Goal: Task Accomplishment & Management: Complete application form

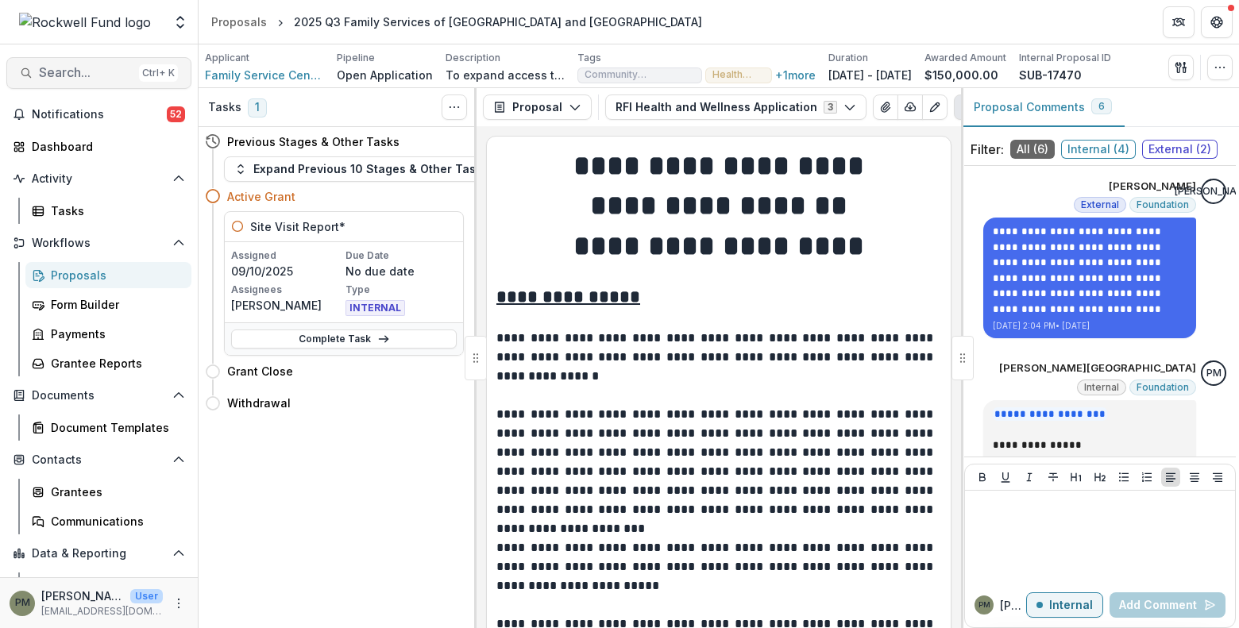
click at [122, 65] on span "Search..." at bounding box center [86, 72] width 94 height 15
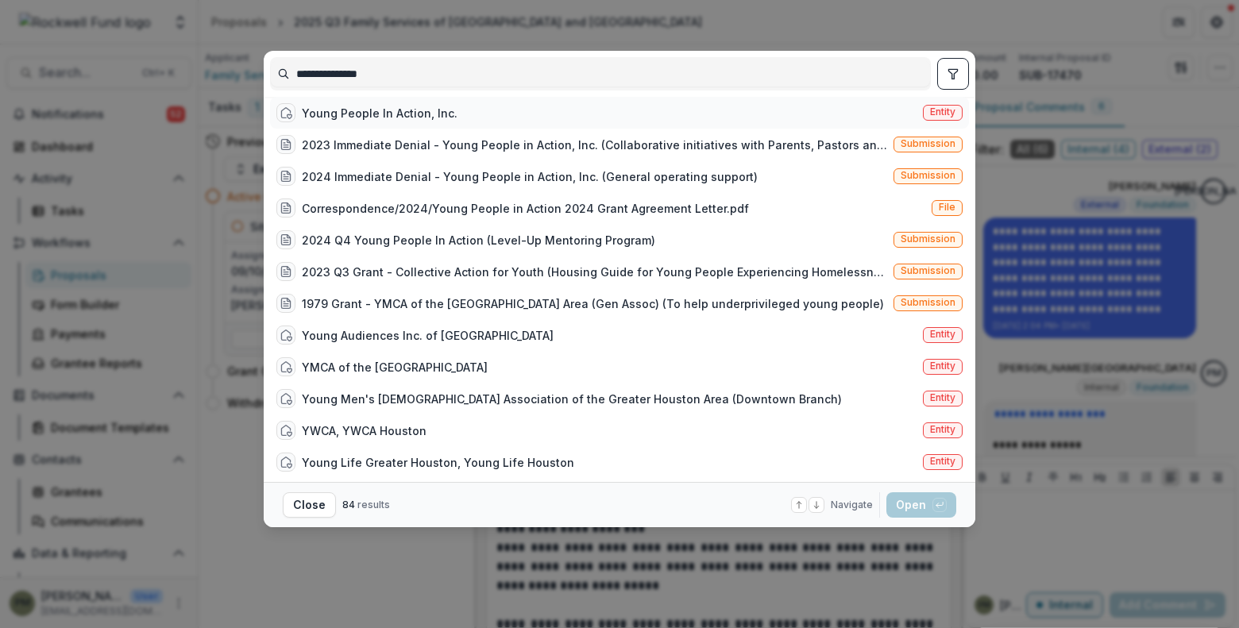
type input "**********"
click at [375, 121] on div "Young People In Action, Inc." at bounding box center [380, 113] width 156 height 17
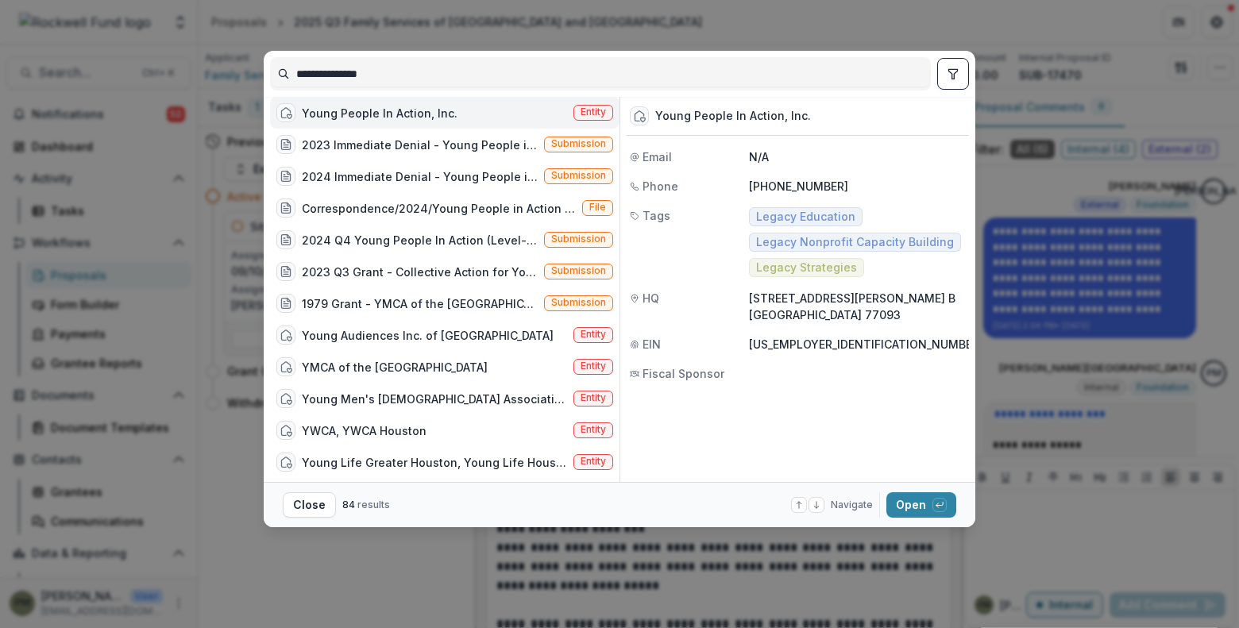
click at [379, 121] on div "Young People In Action, Inc." at bounding box center [380, 113] width 156 height 17
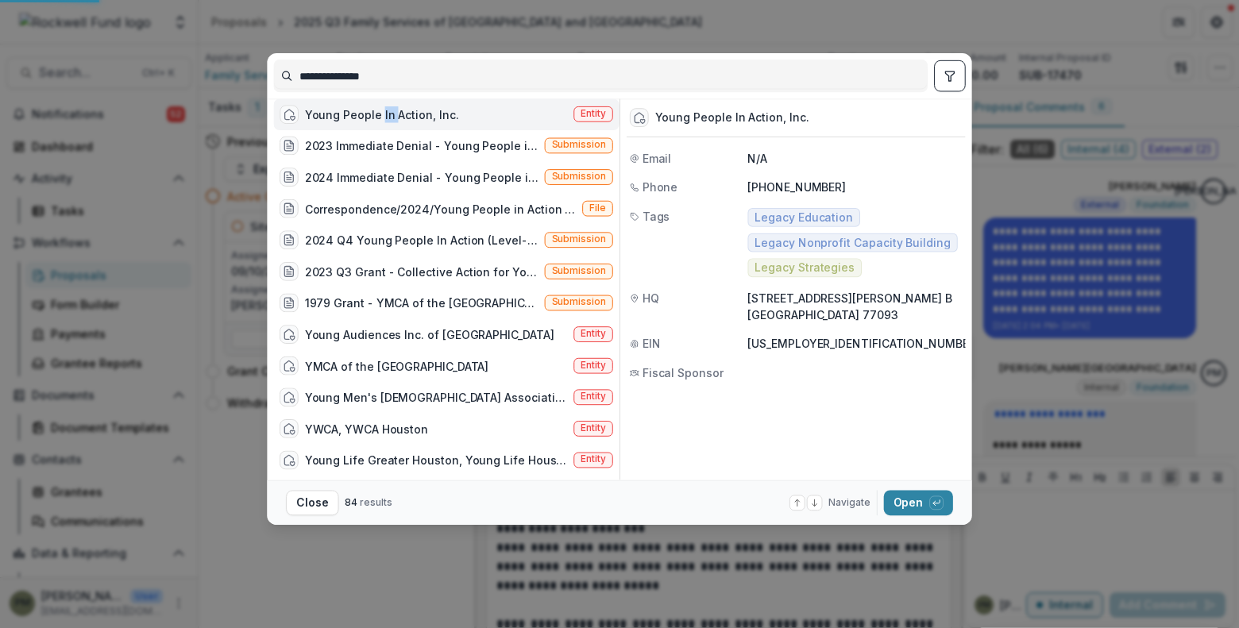
click at [379, 123] on div "Young People In Action, Inc." at bounding box center [382, 114] width 154 height 17
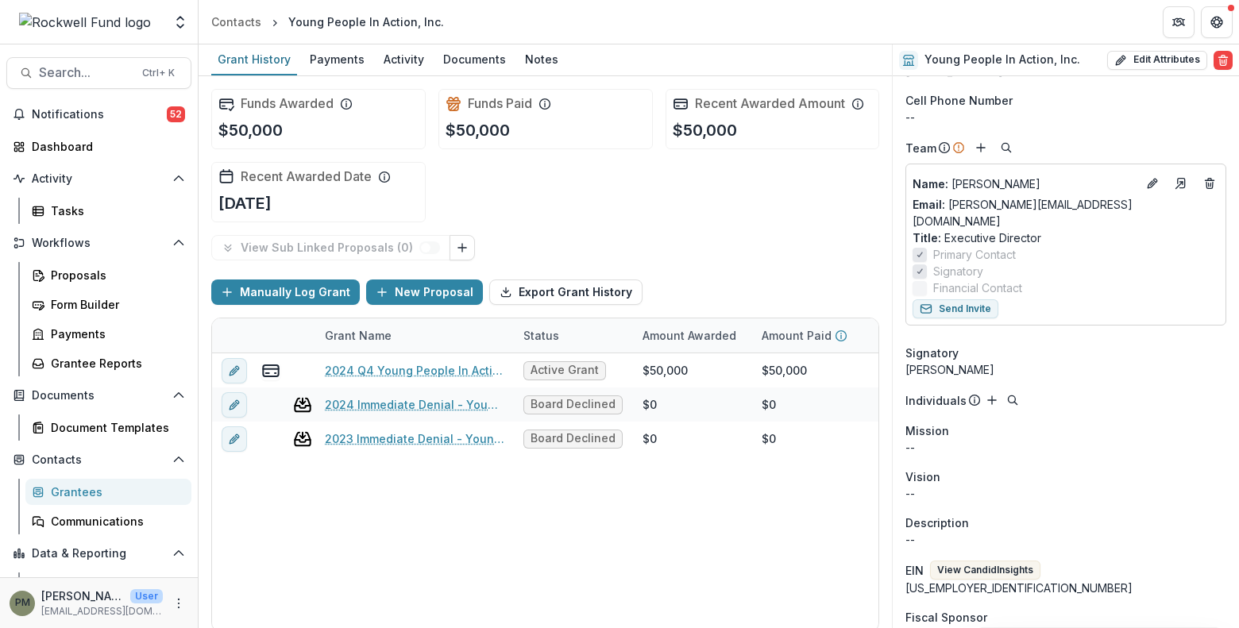
scroll to position [159, 0]
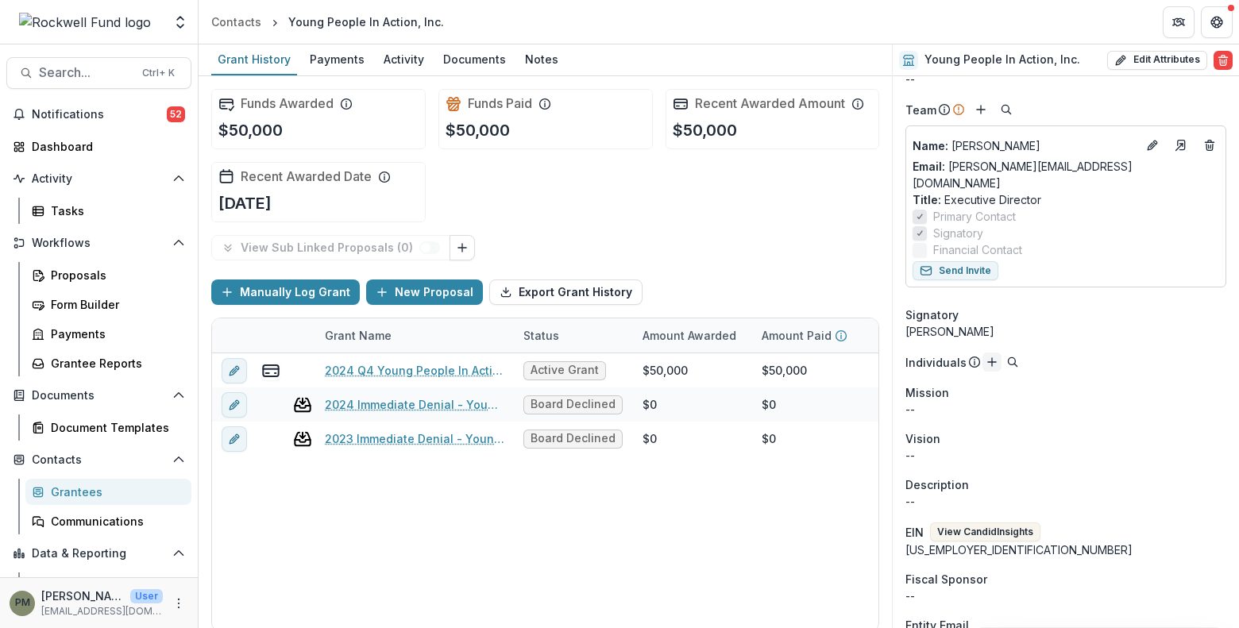
click at [987, 356] on icon "Add" at bounding box center [991, 362] width 13 height 13
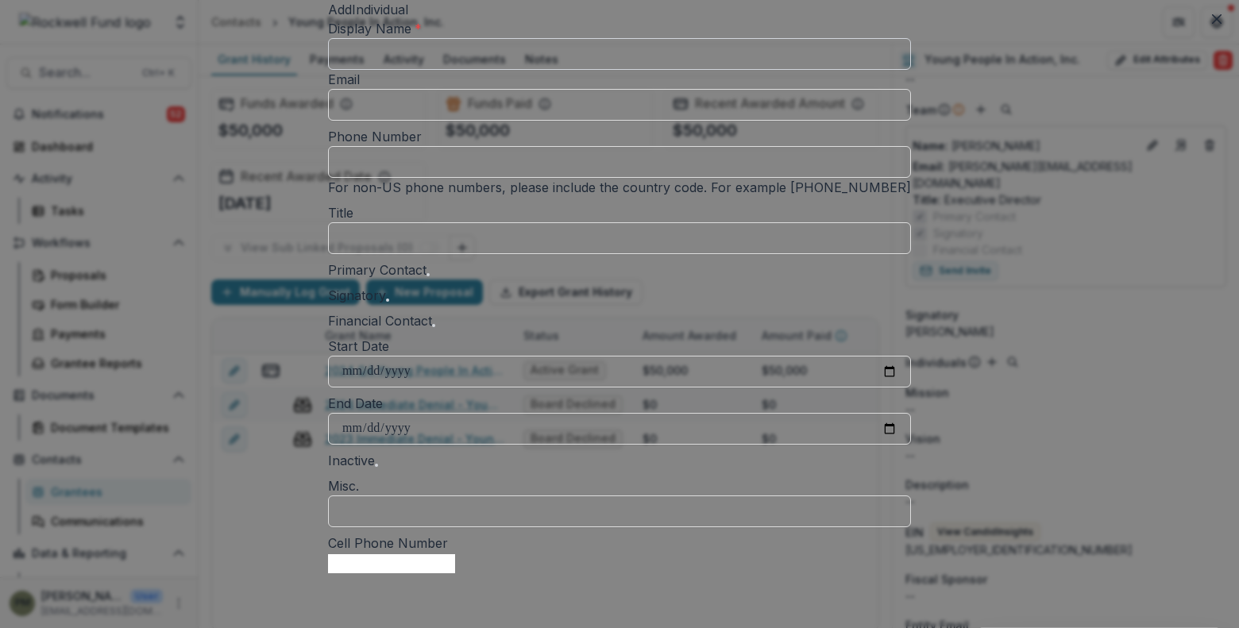
click at [467, 70] on input "Display Name *" at bounding box center [619, 54] width 583 height 32
click at [468, 70] on input "*******" at bounding box center [619, 54] width 583 height 32
type input "**********"
click at [470, 178] on input "Phone Number" at bounding box center [619, 162] width 583 height 32
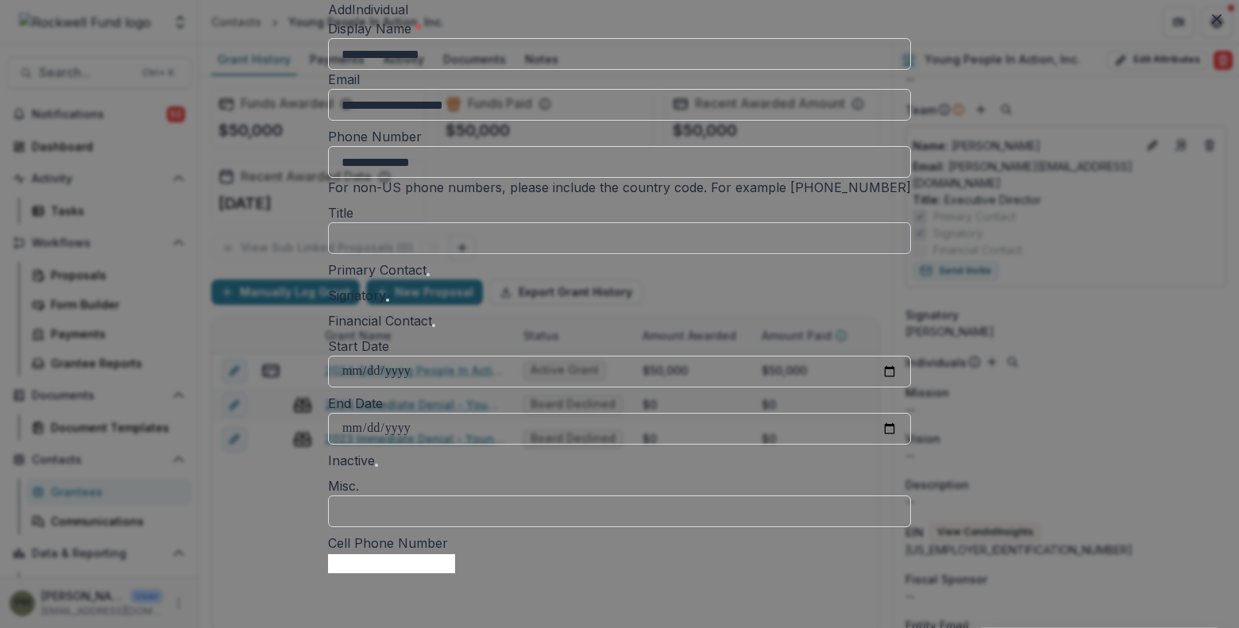
type input "**********"
click at [469, 254] on input "Title" at bounding box center [619, 238] width 583 height 32
type input "**********"
click at [426, 276] on span at bounding box center [427, 274] width 3 height 3
click at [386, 302] on span at bounding box center [387, 300] width 3 height 3
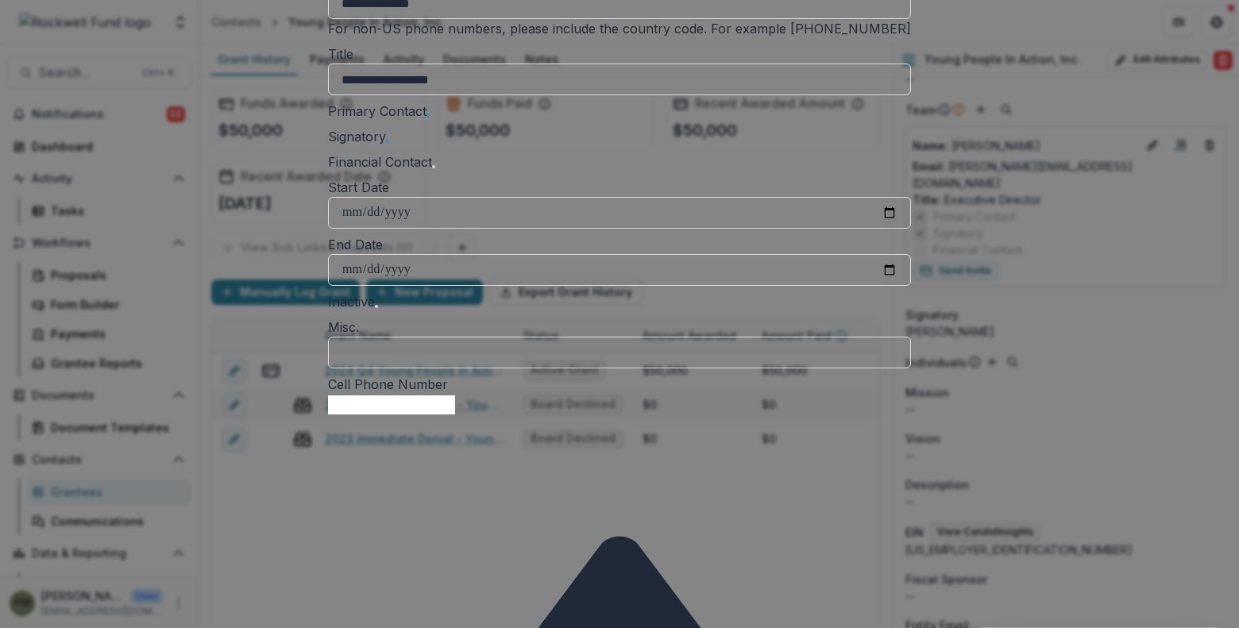
click at [434, 167] on span at bounding box center [434, 167] width 0 height 0
click at [846, 229] on input "Start Date" at bounding box center [619, 213] width 583 height 32
type input "**********"
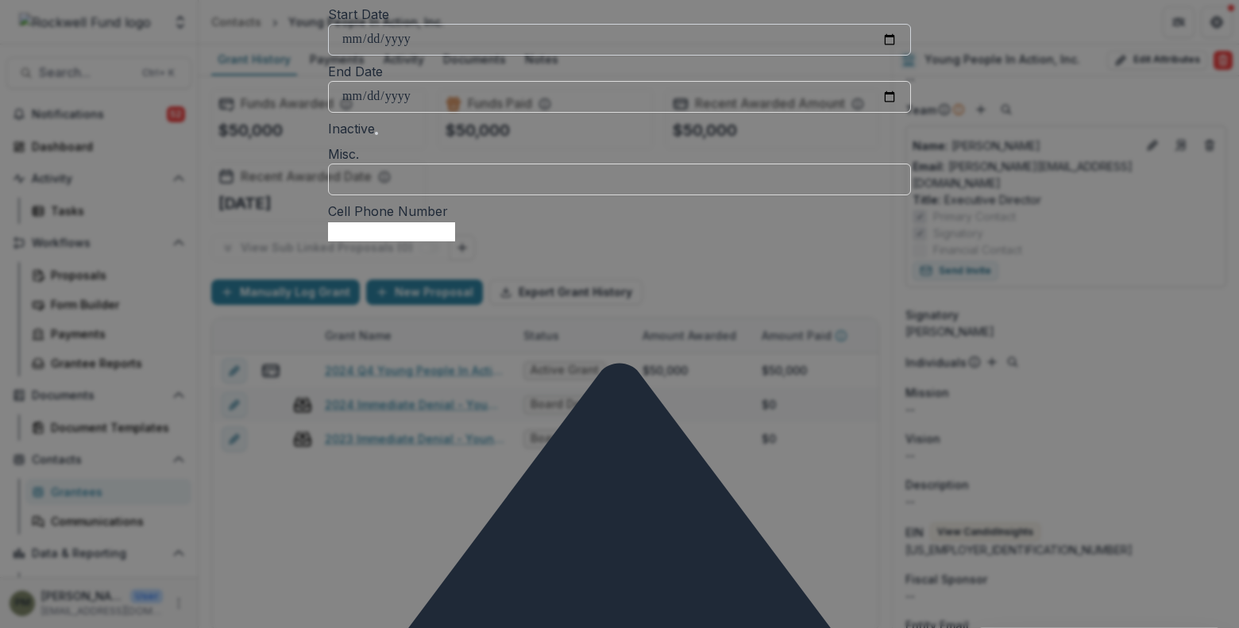
scroll to position [336, 0]
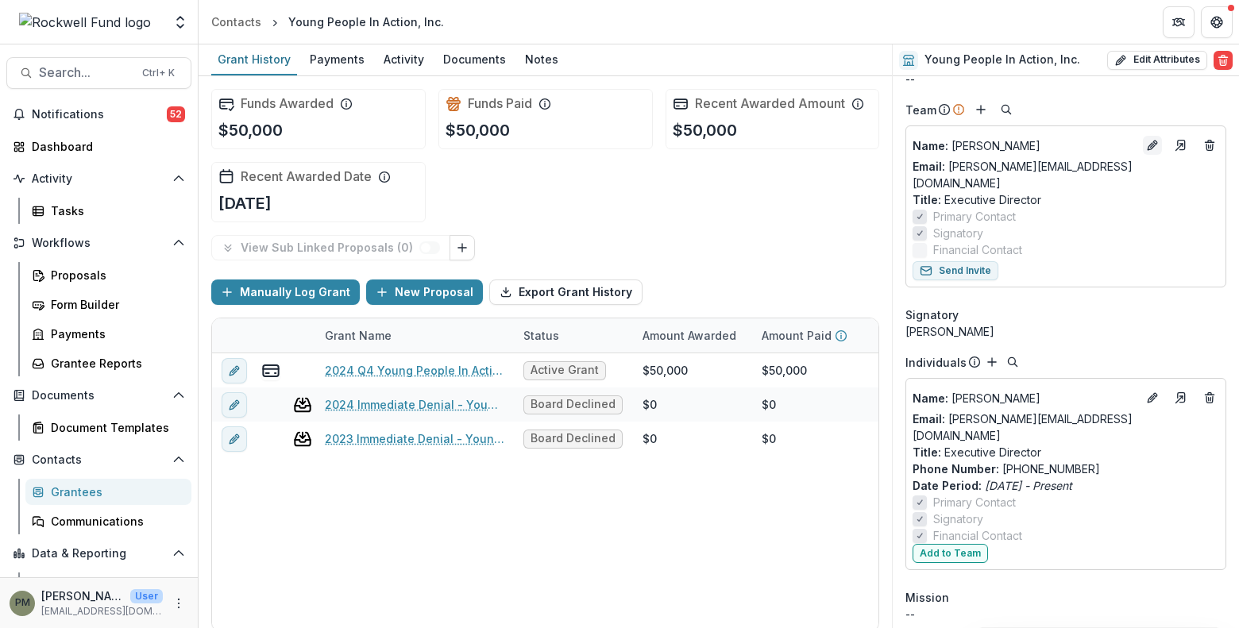
click at [1146, 146] on icon "Edit" at bounding box center [1152, 145] width 13 height 13
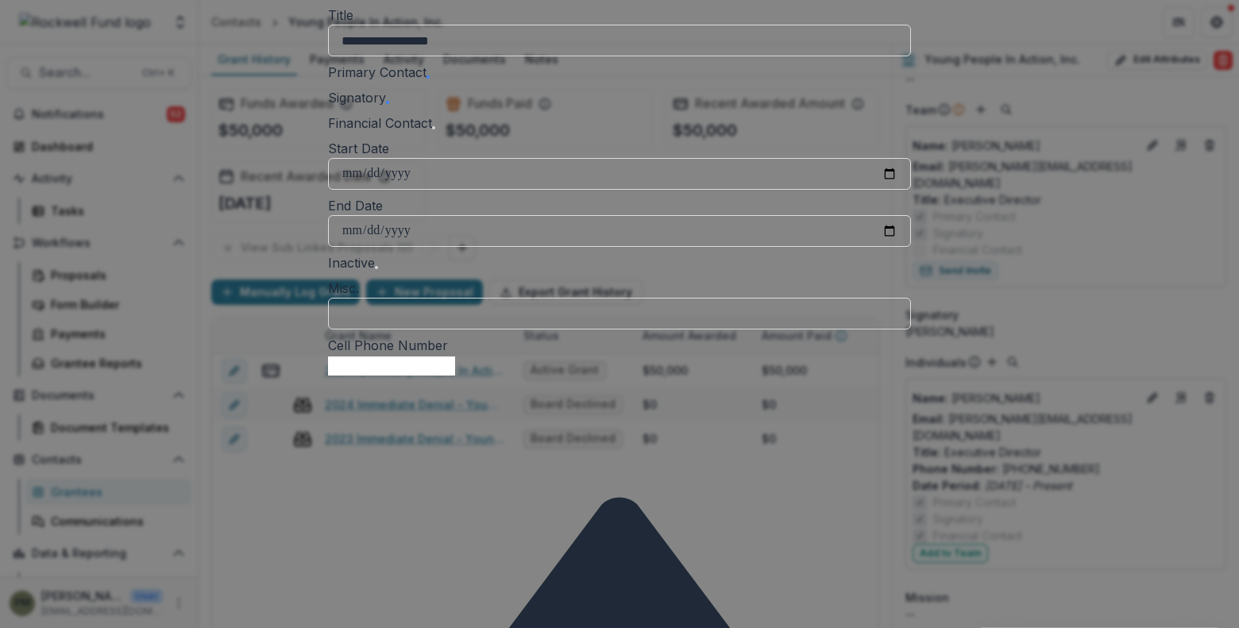
scroll to position [159, 0]
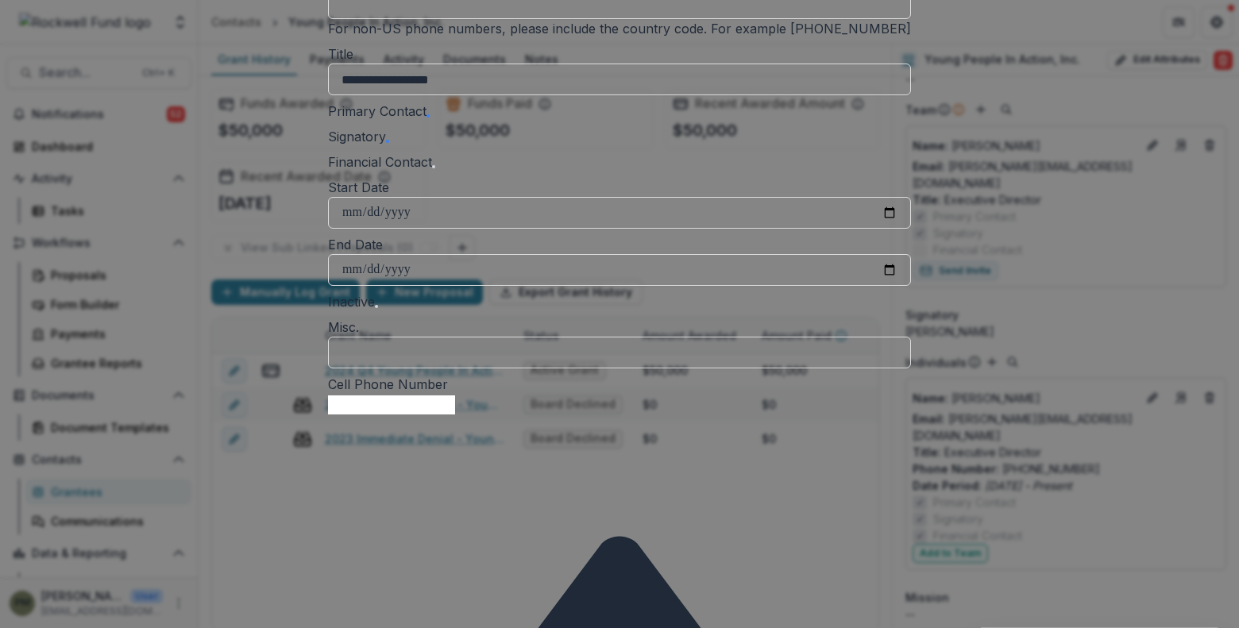
click at [428, 116] on span at bounding box center [428, 116] width 0 height 0
click at [386, 143] on span at bounding box center [387, 141] width 3 height 3
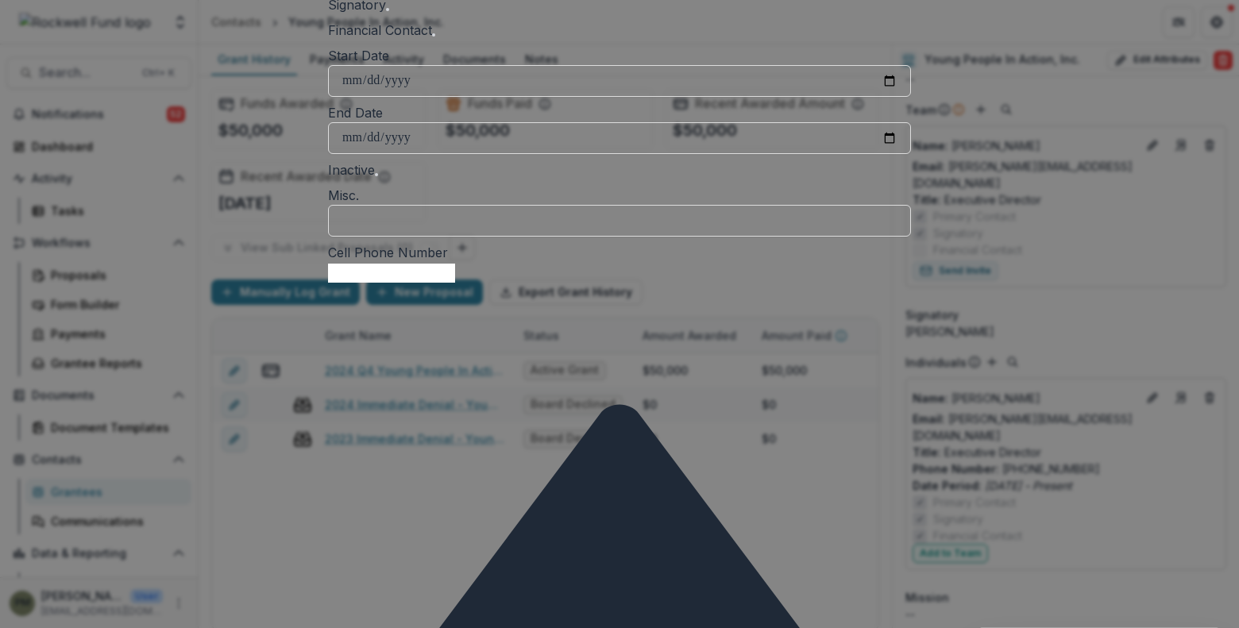
scroll to position [318, 0]
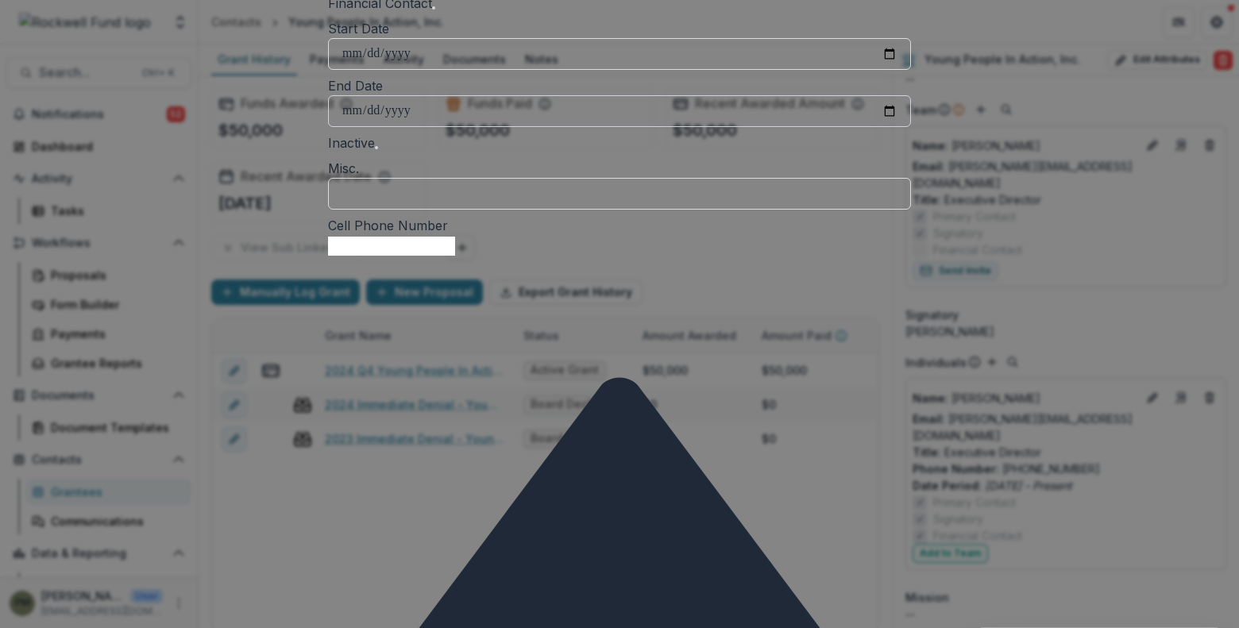
click at [504, 127] on input "End Date" at bounding box center [619, 111] width 583 height 32
click at [841, 127] on input "End Date" at bounding box center [619, 111] width 583 height 32
type input "**********"
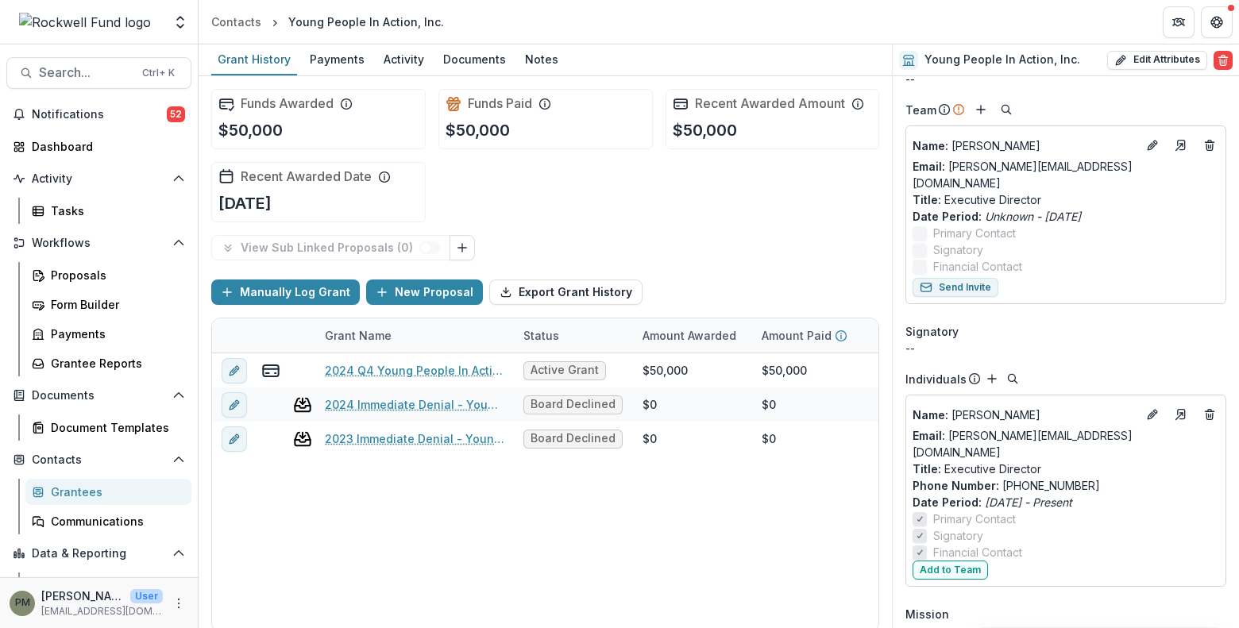
scroll to position [238, 0]
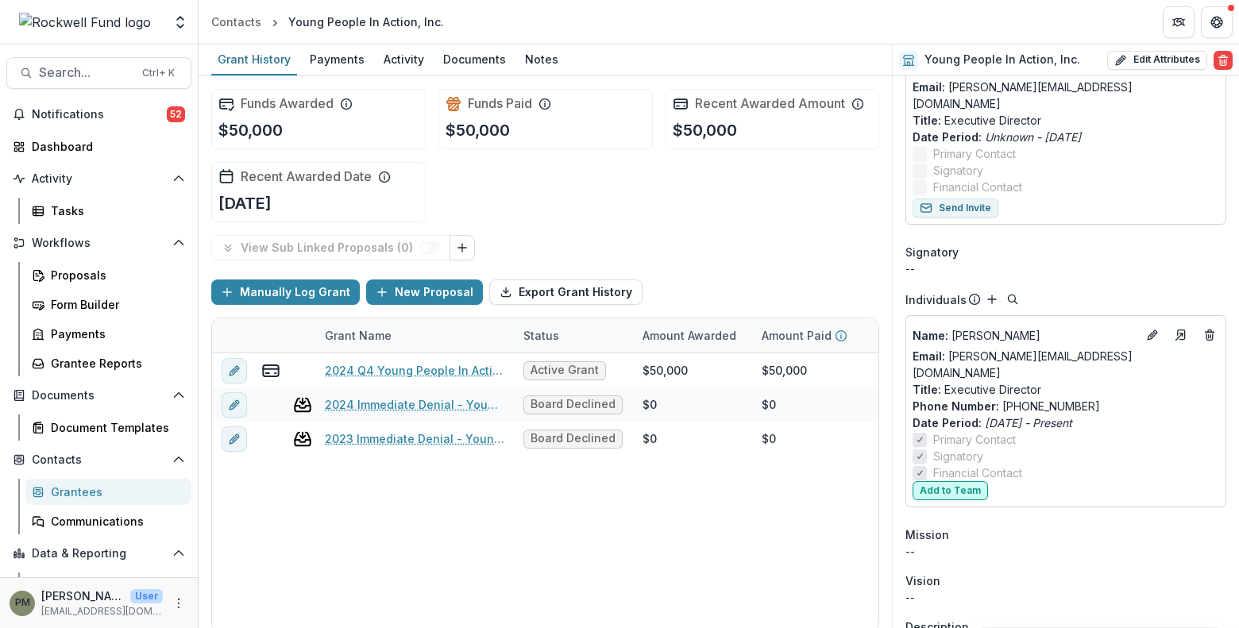
click at [950, 481] on button "Add to Team" at bounding box center [949, 490] width 75 height 19
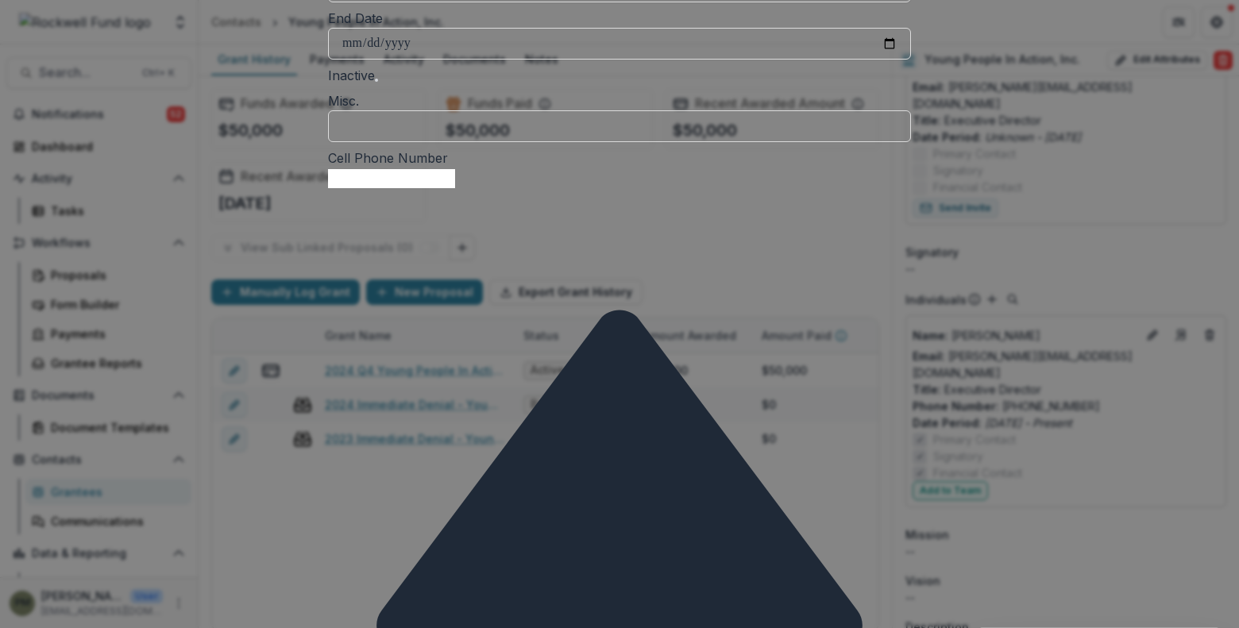
scroll to position [387, 0]
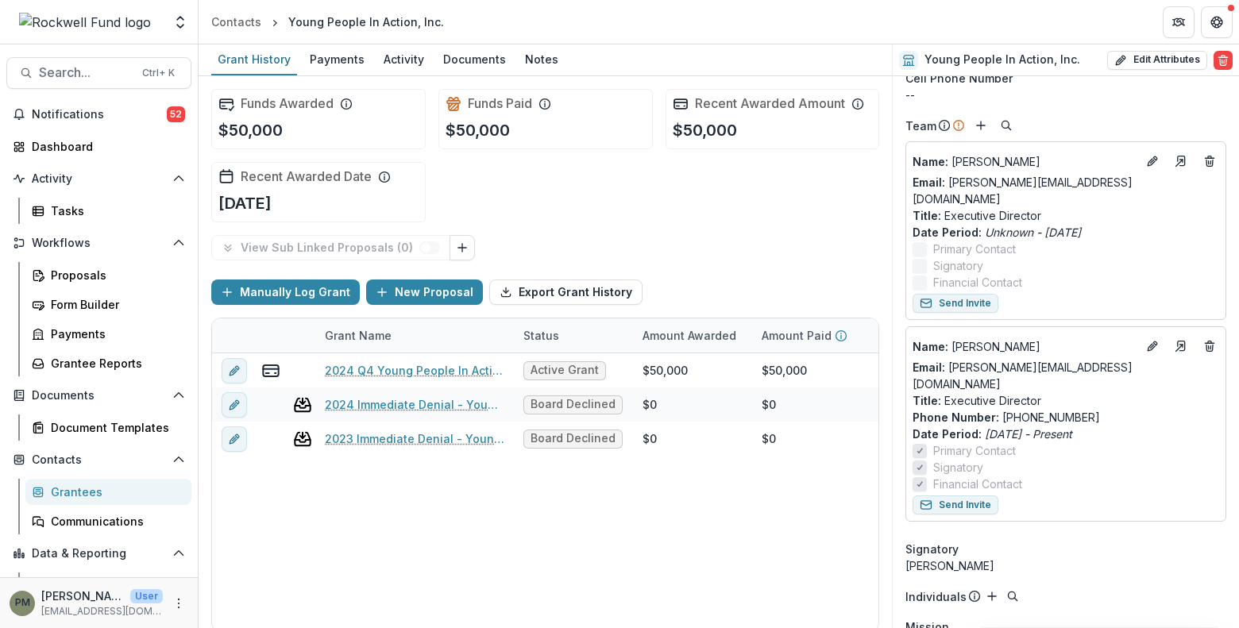
scroll to position [159, 0]
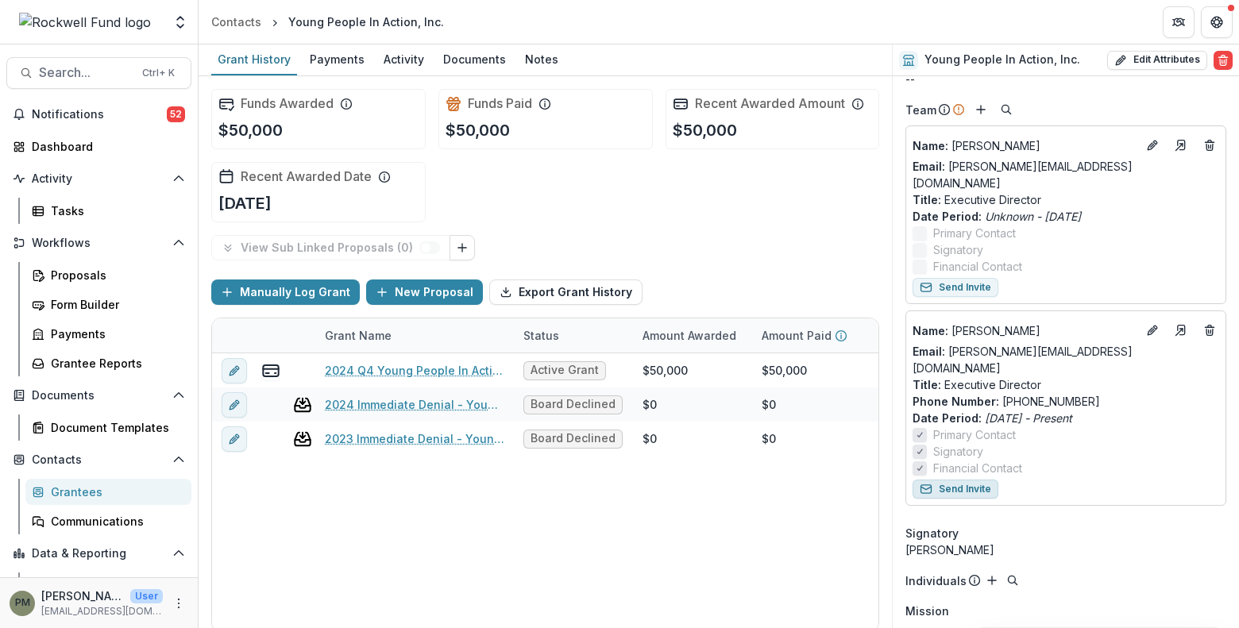
click at [955, 480] on button "Send Invite" at bounding box center [955, 489] width 86 height 19
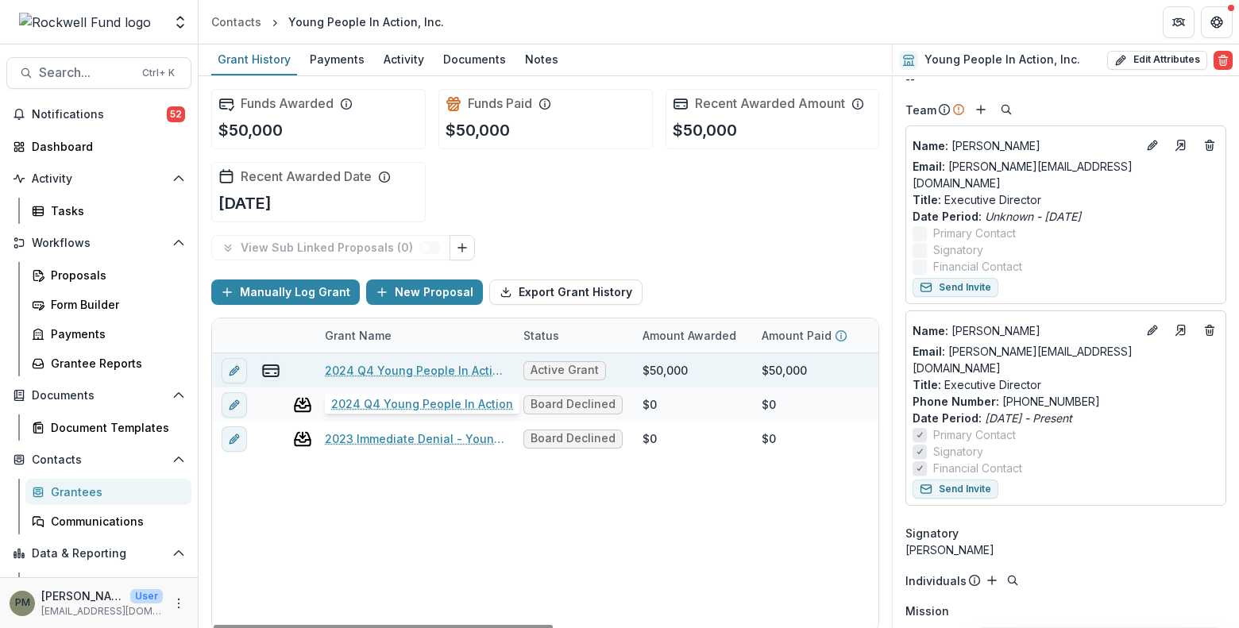
click at [426, 368] on link "2024 Q4 Young People In Action" at bounding box center [414, 370] width 179 height 17
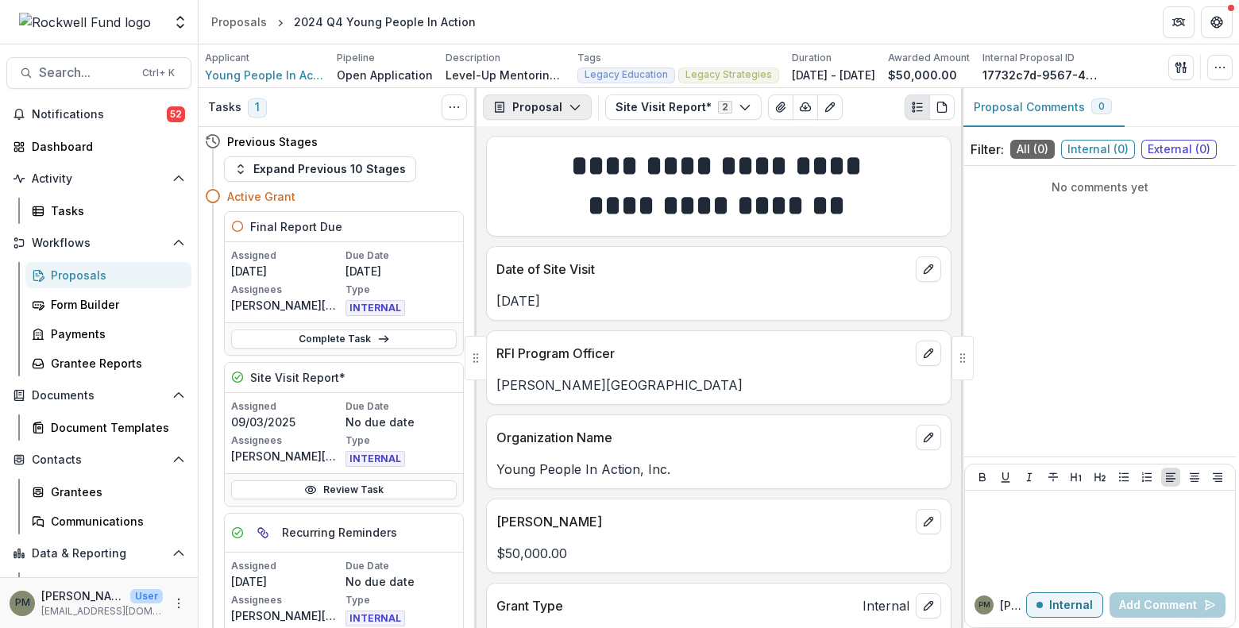
click at [561, 105] on button "Proposal" at bounding box center [537, 106] width 109 height 25
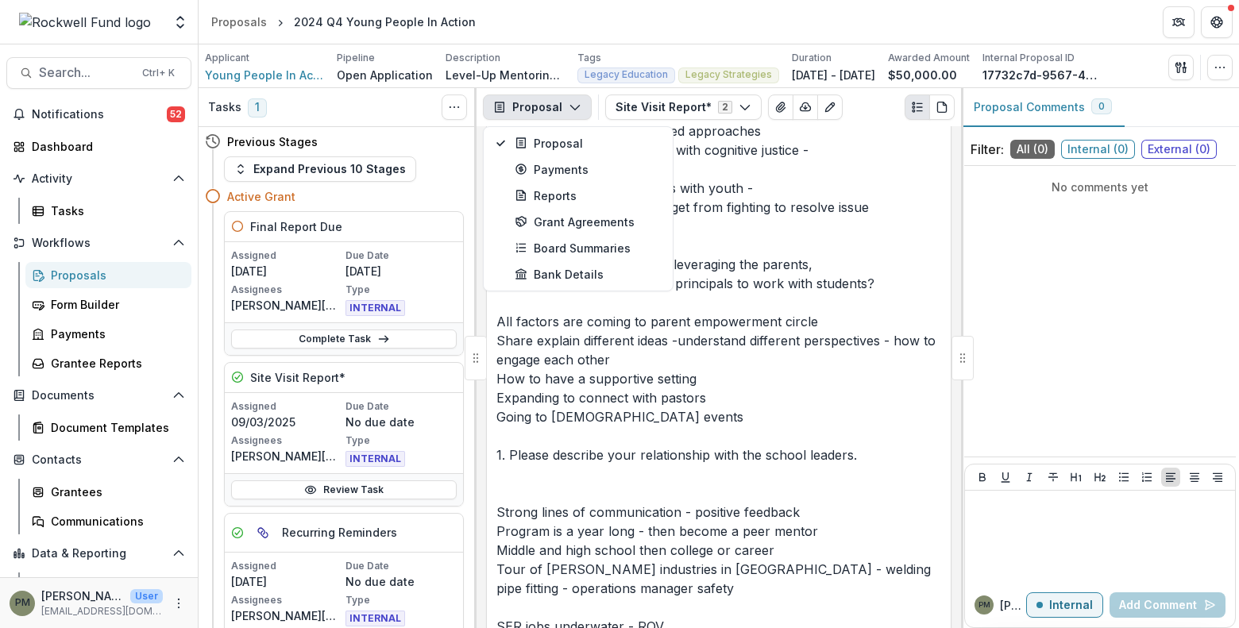
scroll to position [3255, 0]
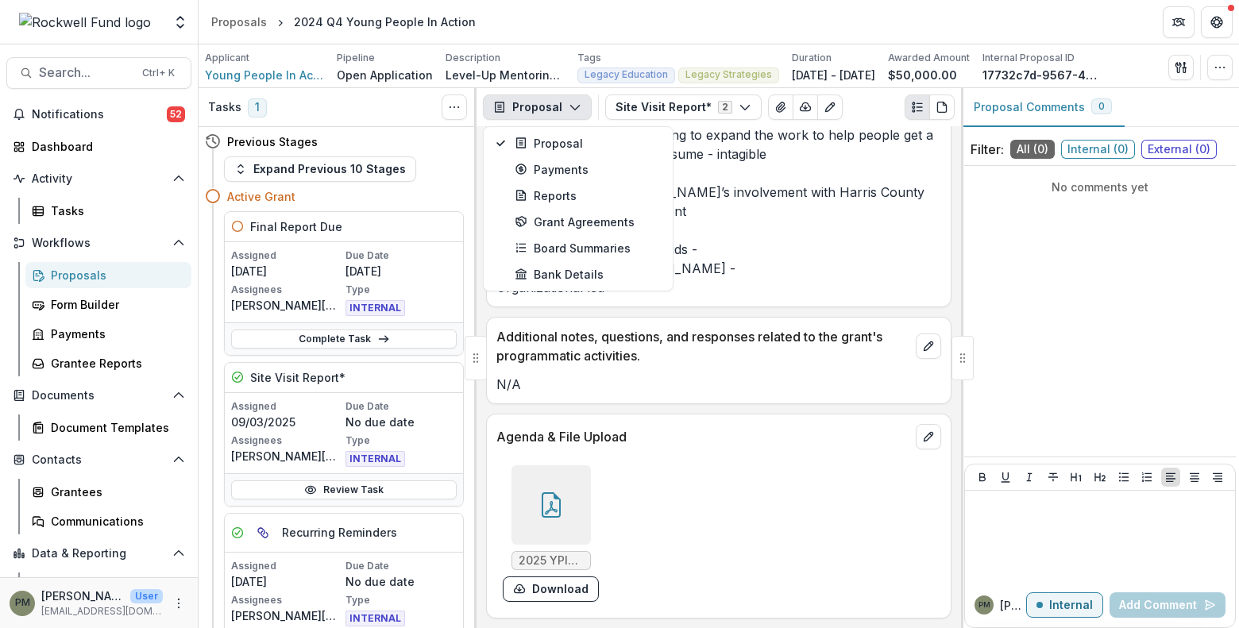
click at [557, 516] on icon at bounding box center [551, 504] width 19 height 25
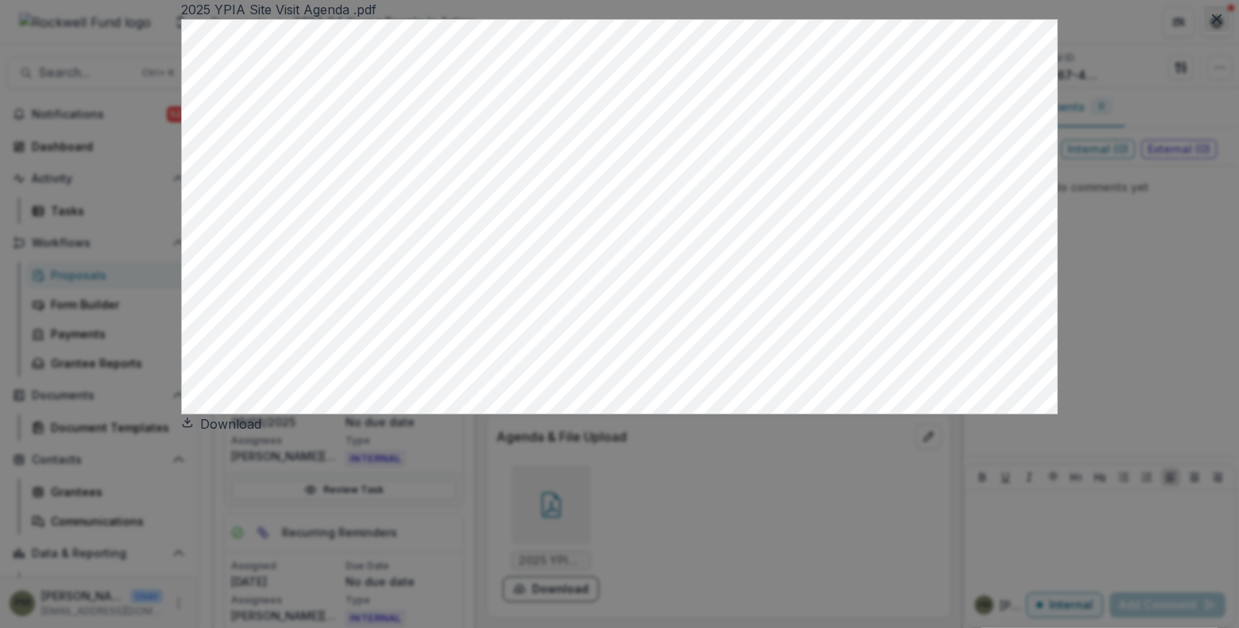
click at [1204, 32] on button "Close" at bounding box center [1216, 18] width 25 height 25
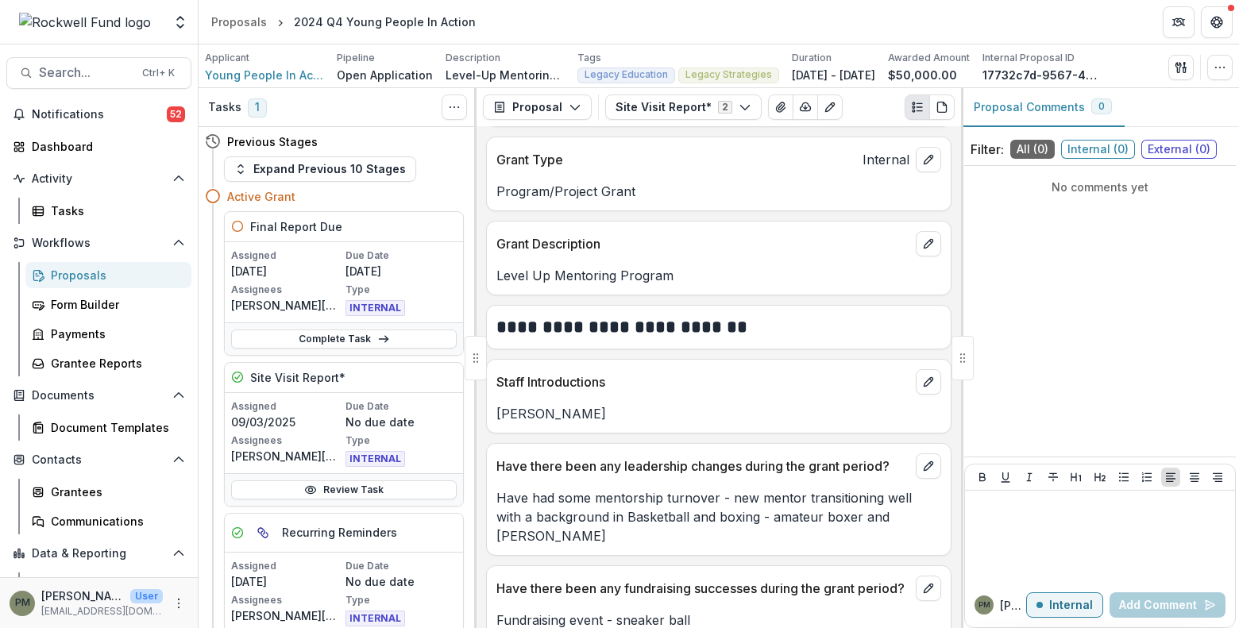
scroll to position [0, 0]
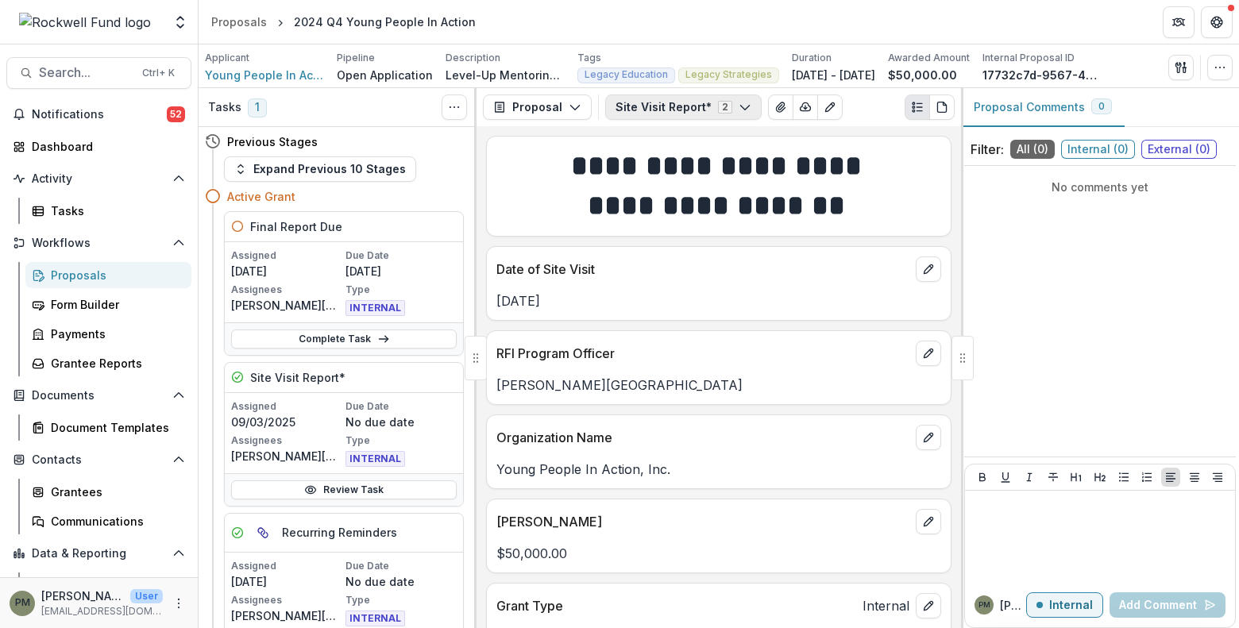
click at [718, 106] on button "Site Visit Report* 2" at bounding box center [683, 106] width 156 height 25
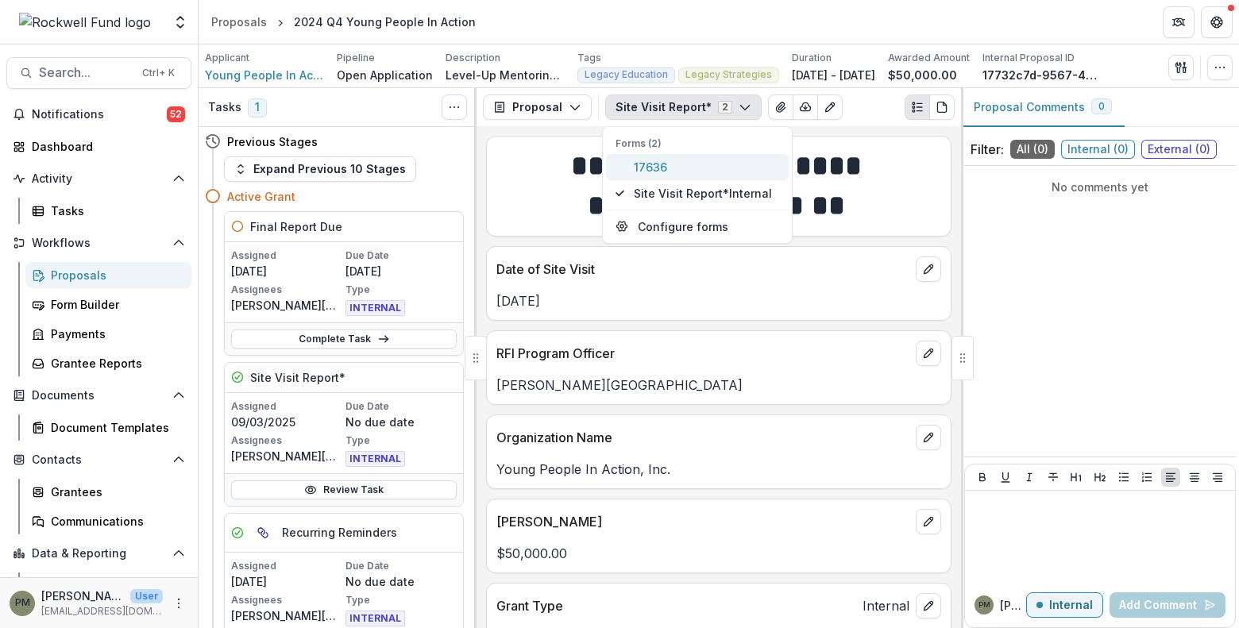
click at [674, 168] on span "17636" at bounding box center [706, 167] width 145 height 17
